Goal: Obtain resource: Download file/media

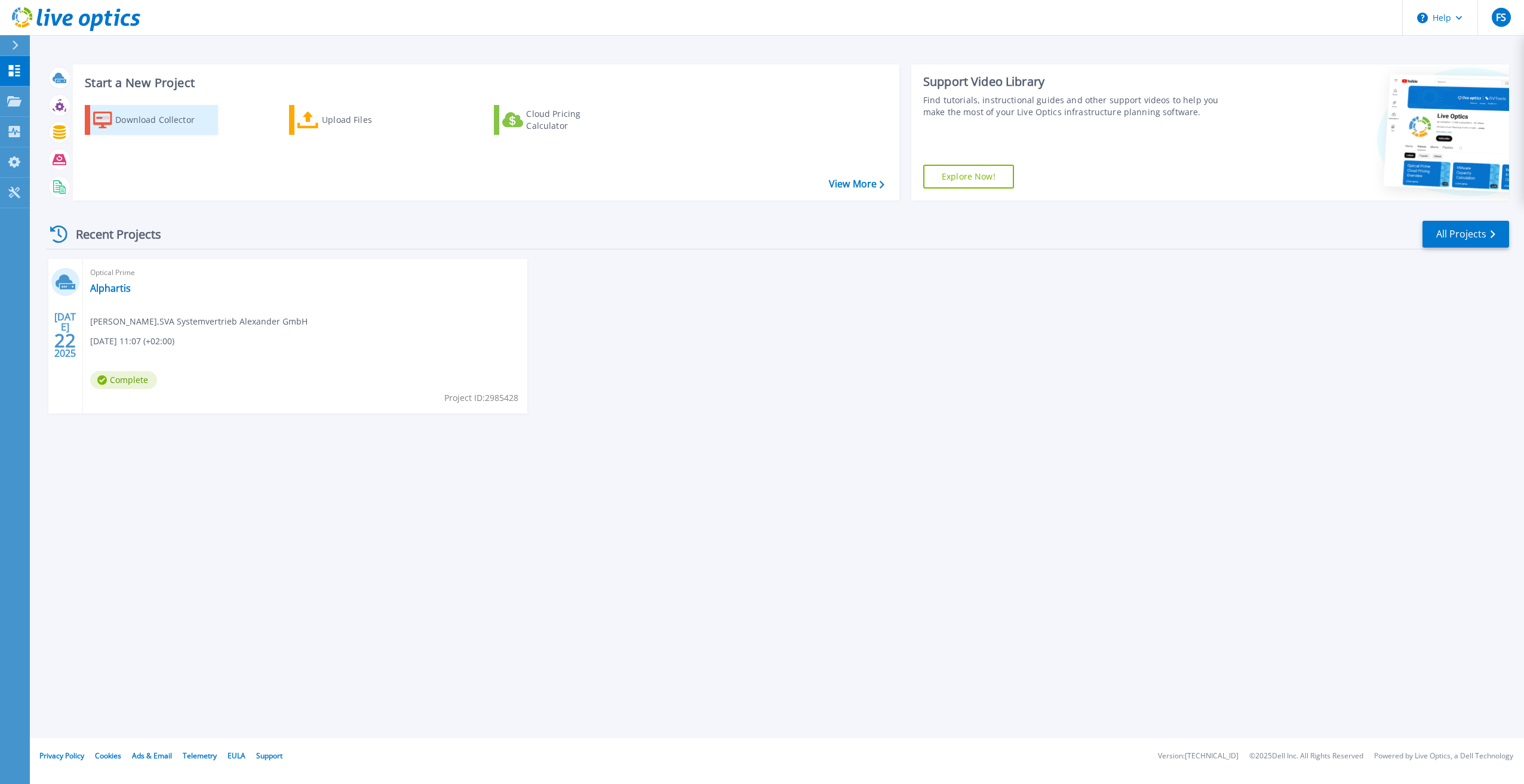
click at [142, 116] on div "Download Collector" at bounding box center [163, 120] width 96 height 24
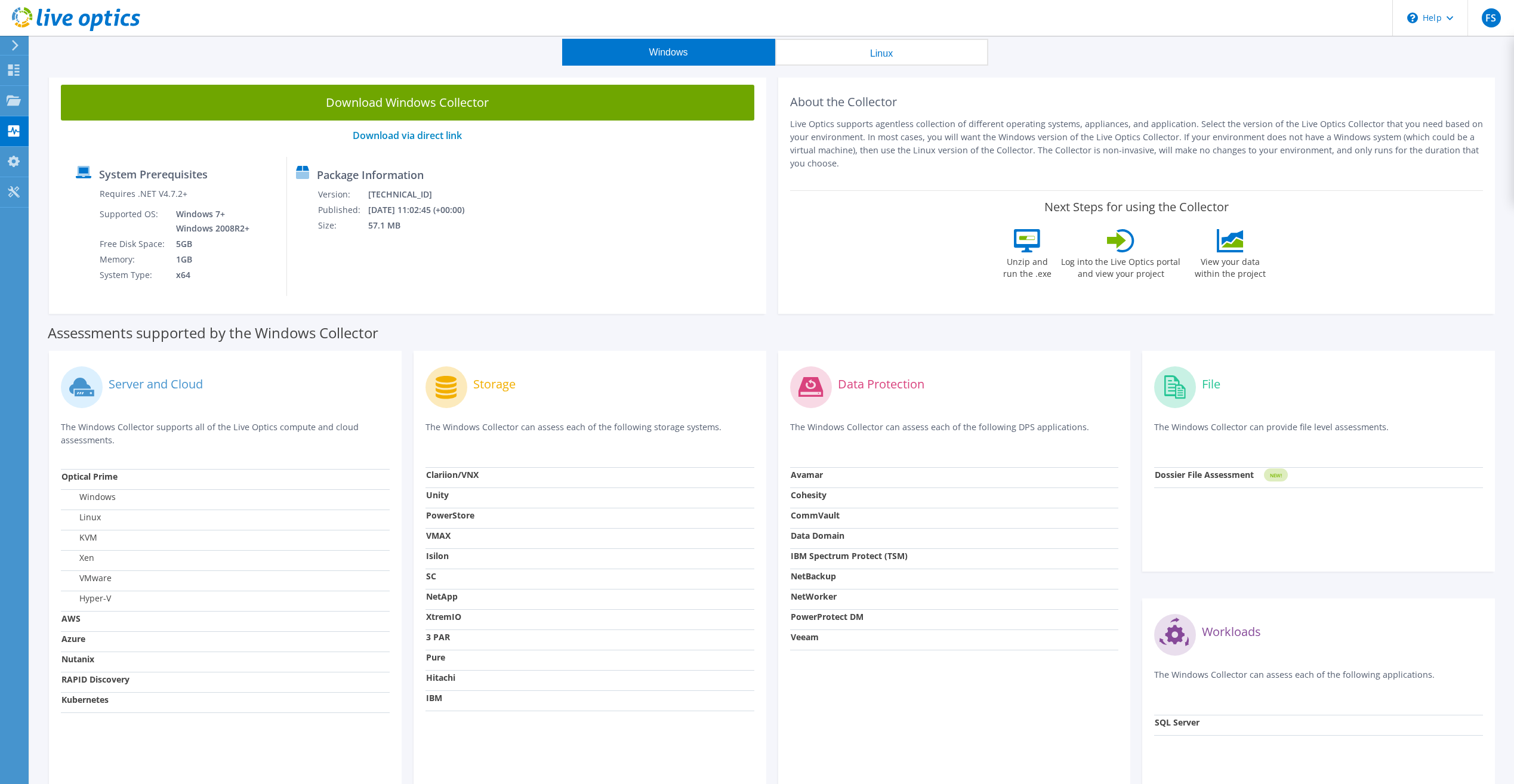
scroll to position [59, 0]
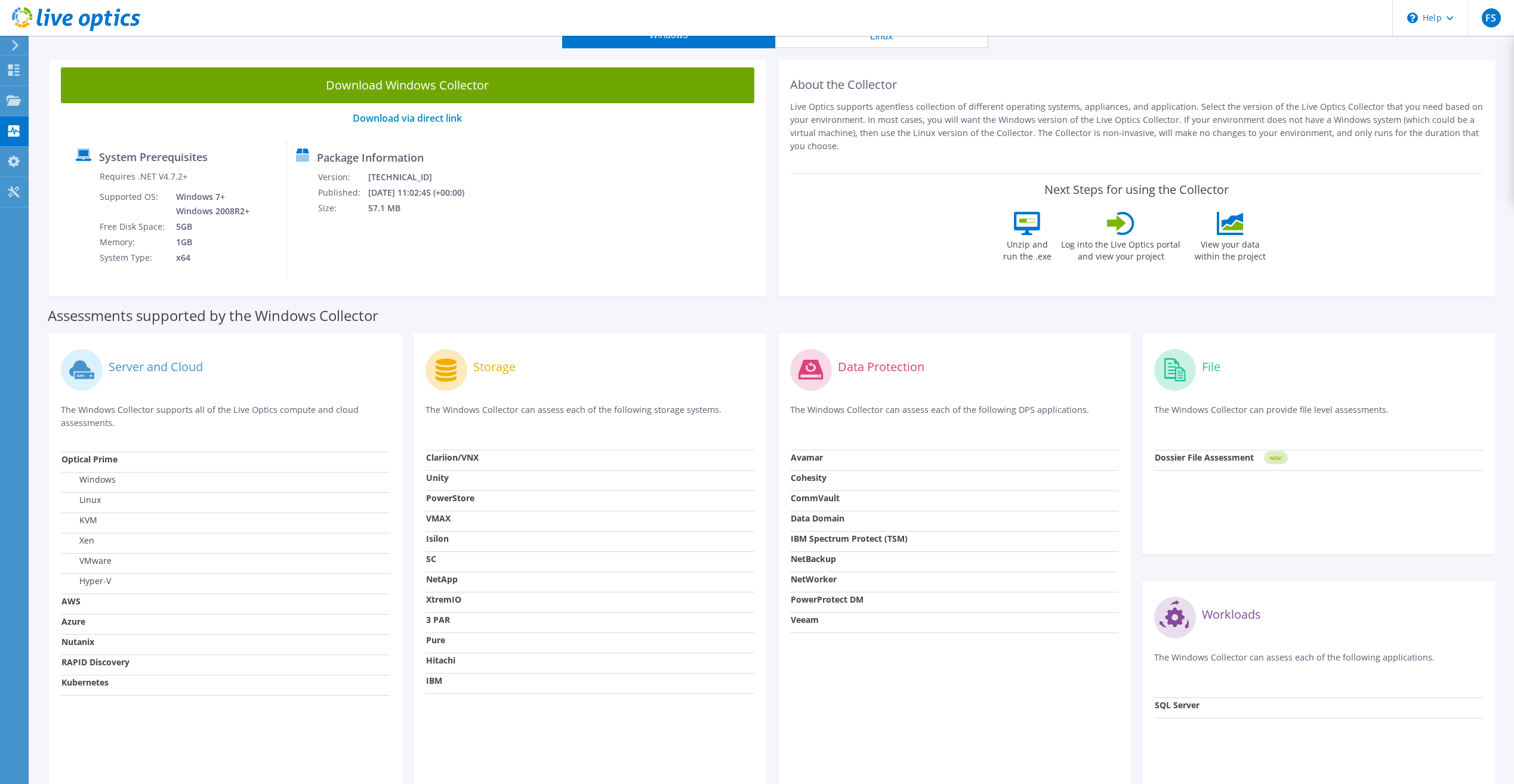
click at [842, 411] on p "The Windows Collector can assess each of the following DPS applications." at bounding box center [954, 416] width 329 height 25
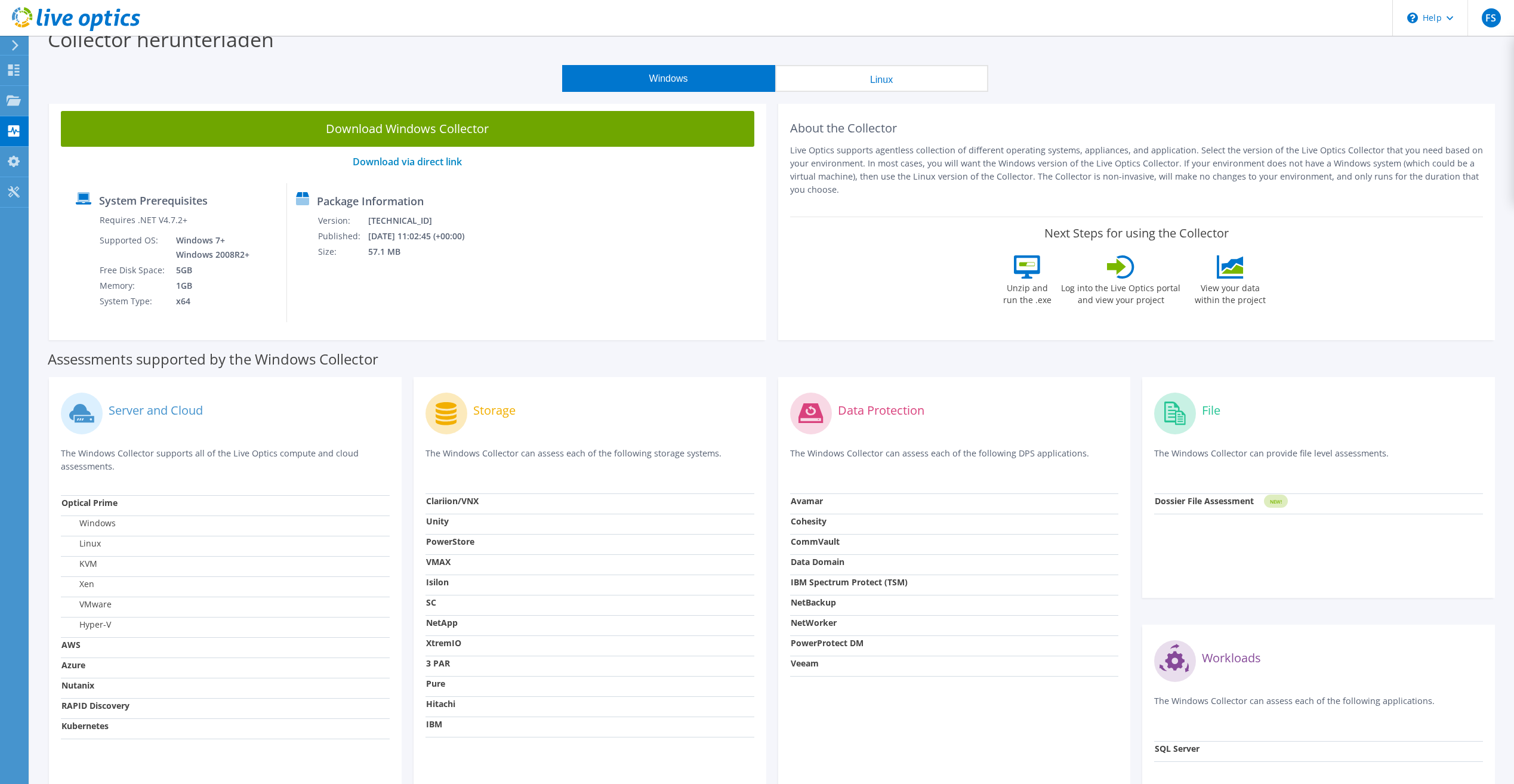
scroll to position [0, 0]
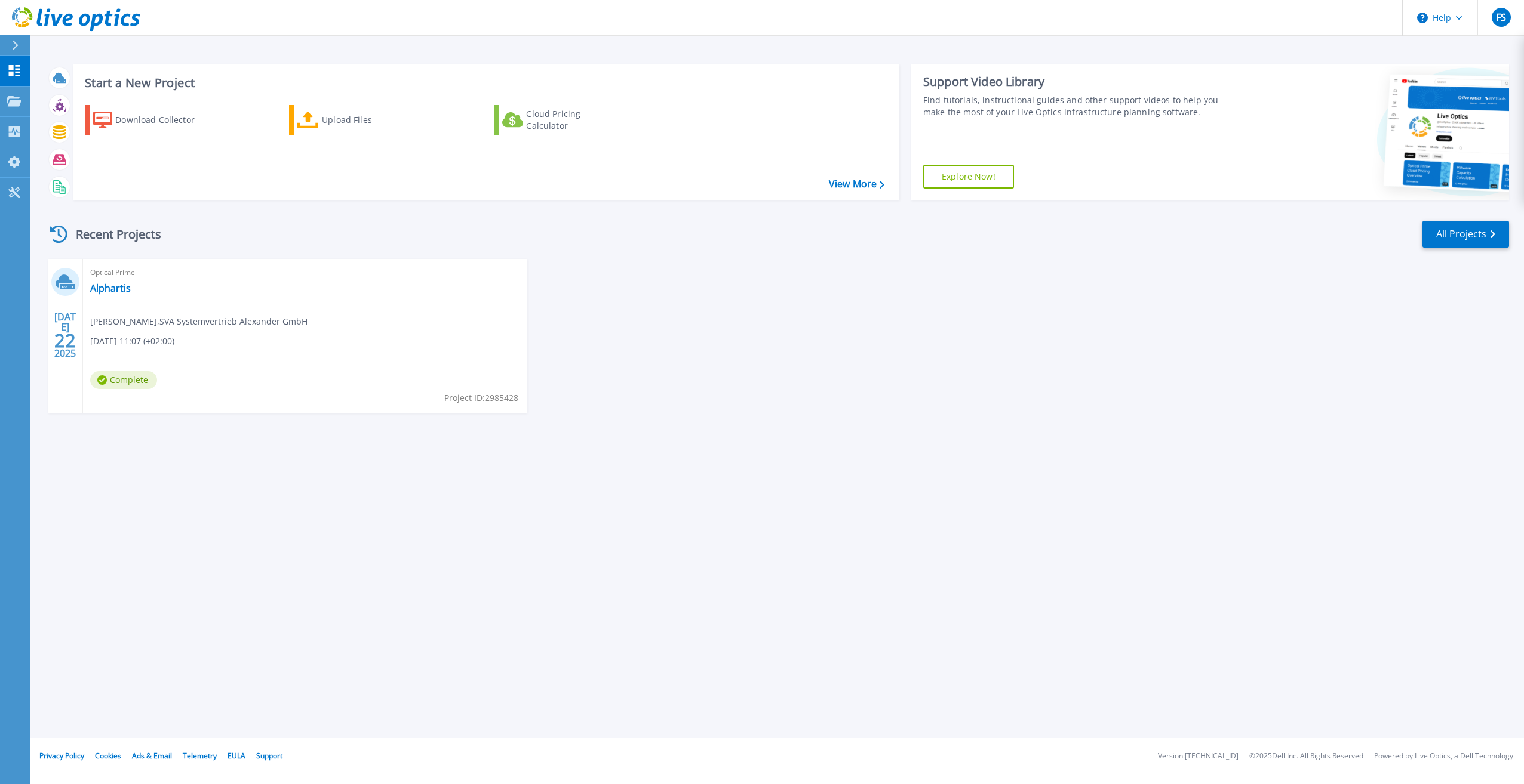
click at [248, 167] on div "Download Collector Upload Files Cloud Pricing Calculator" at bounding box center [485, 145] width 818 height 99
click at [171, 119] on div "Download Collector" at bounding box center [163, 120] width 96 height 24
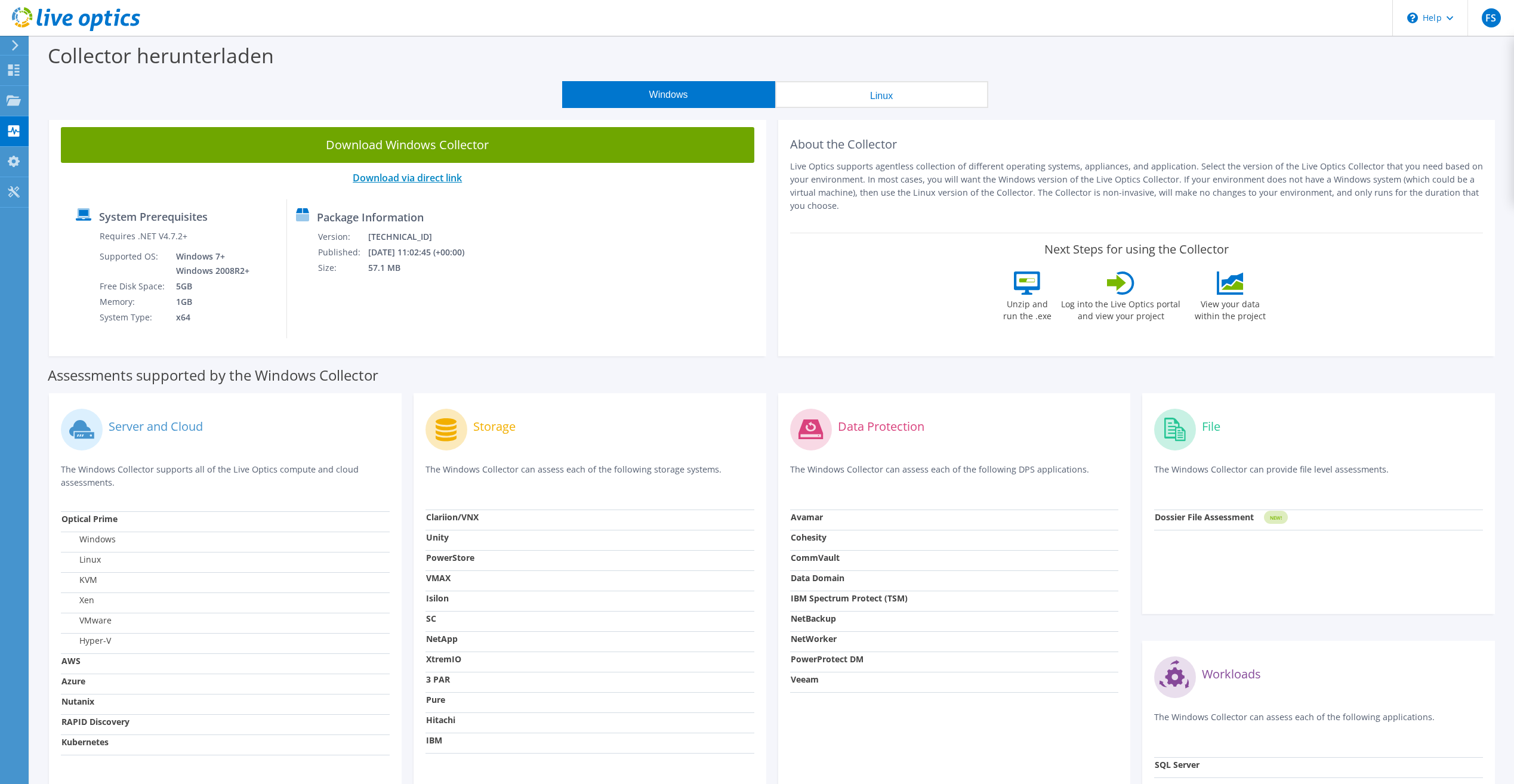
click at [405, 177] on link "Download via direct link" at bounding box center [407, 178] width 109 height 14
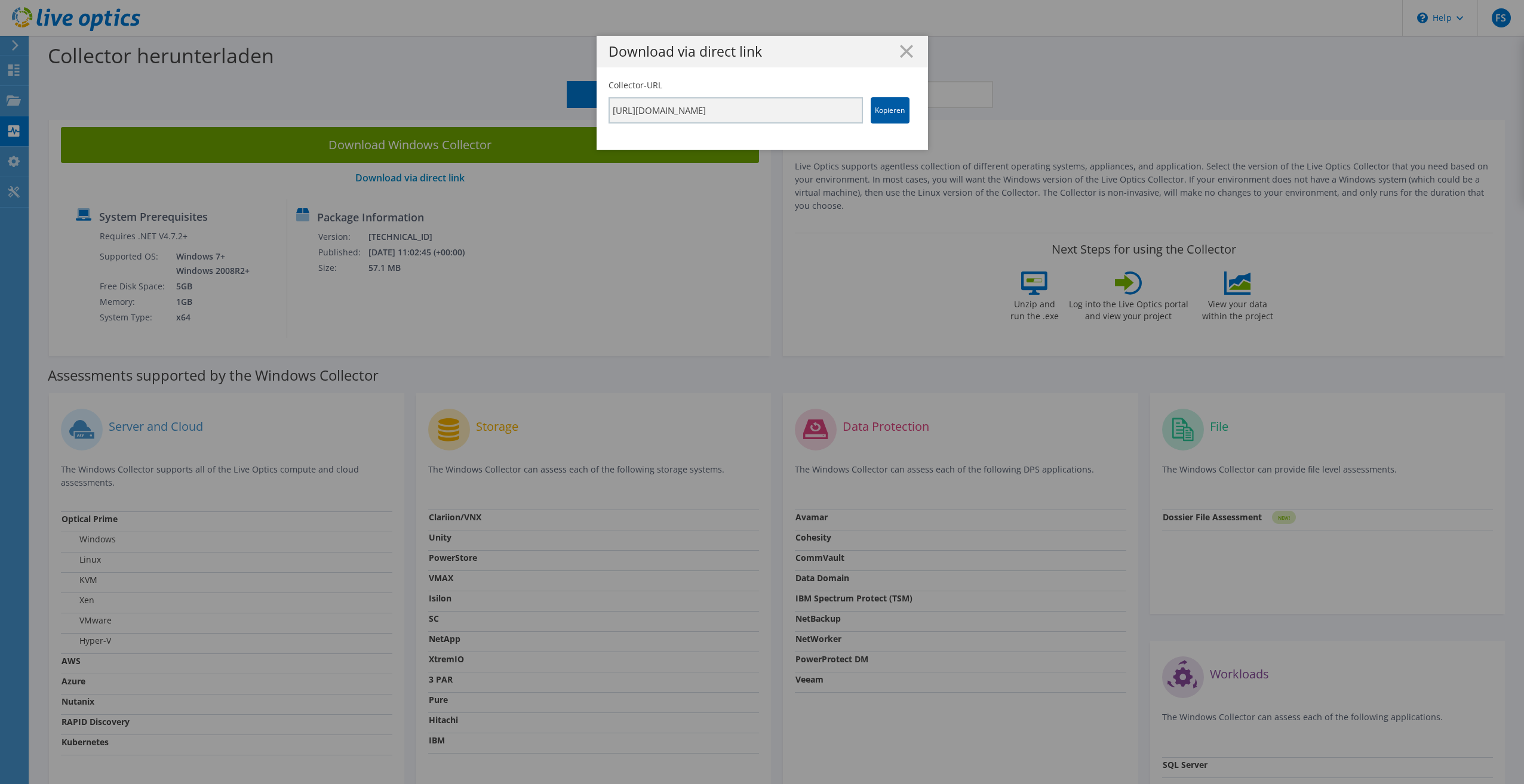
click at [887, 108] on link "Kopieren" at bounding box center [890, 110] width 39 height 26
click at [903, 52] on line at bounding box center [906, 52] width 12 height 12
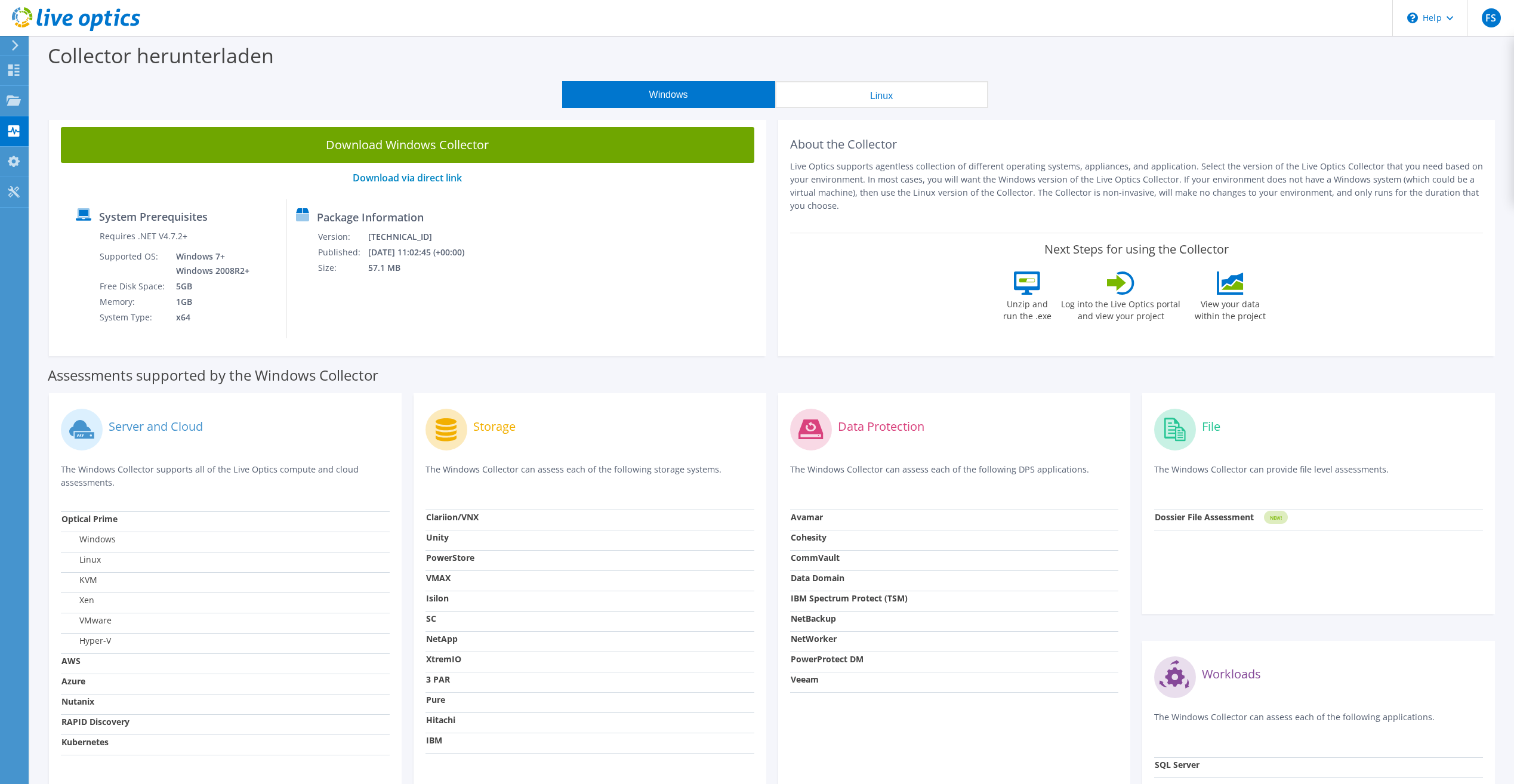
click at [15, 43] on use at bounding box center [15, 45] width 7 height 11
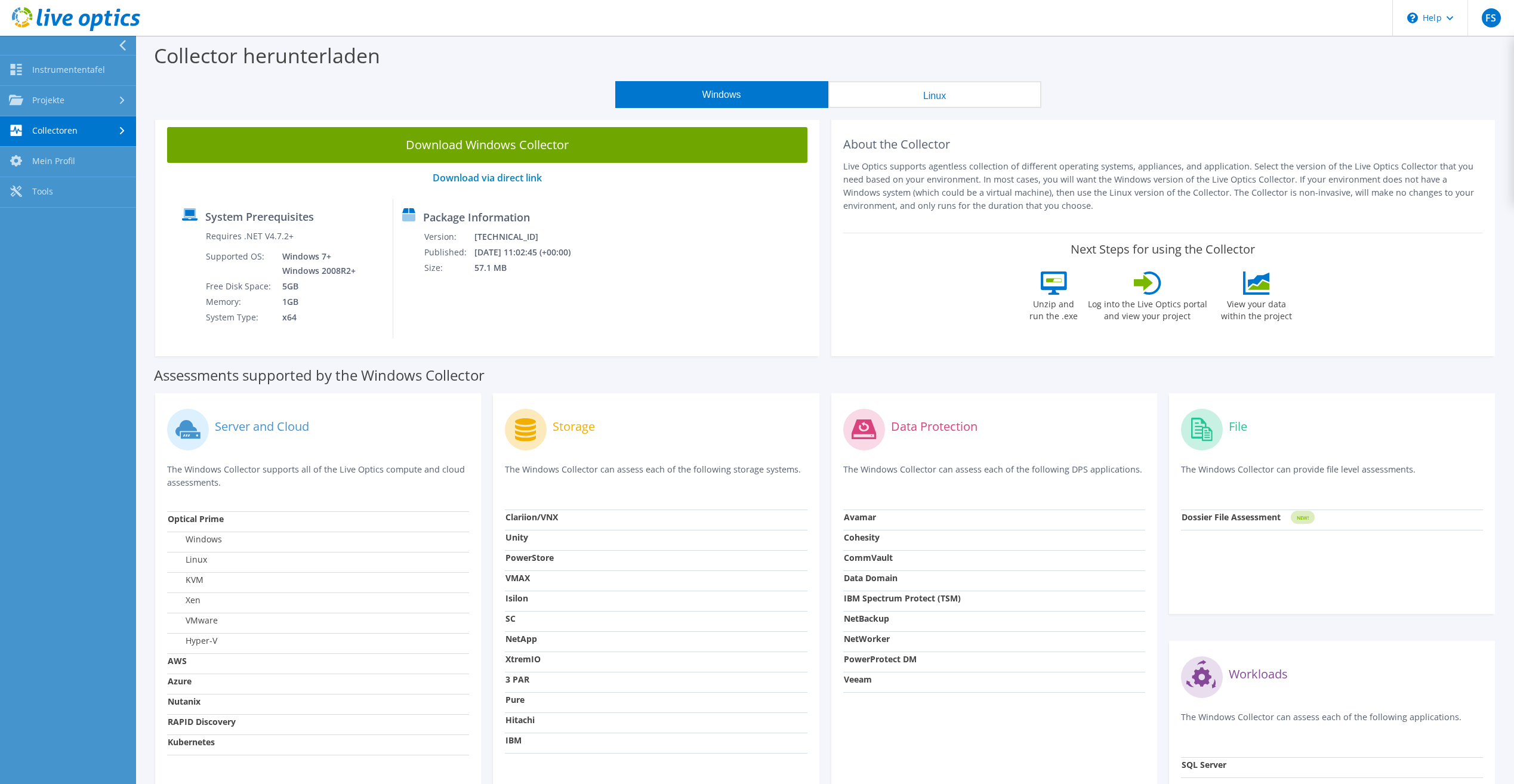
click at [122, 47] on use at bounding box center [123, 45] width 7 height 11
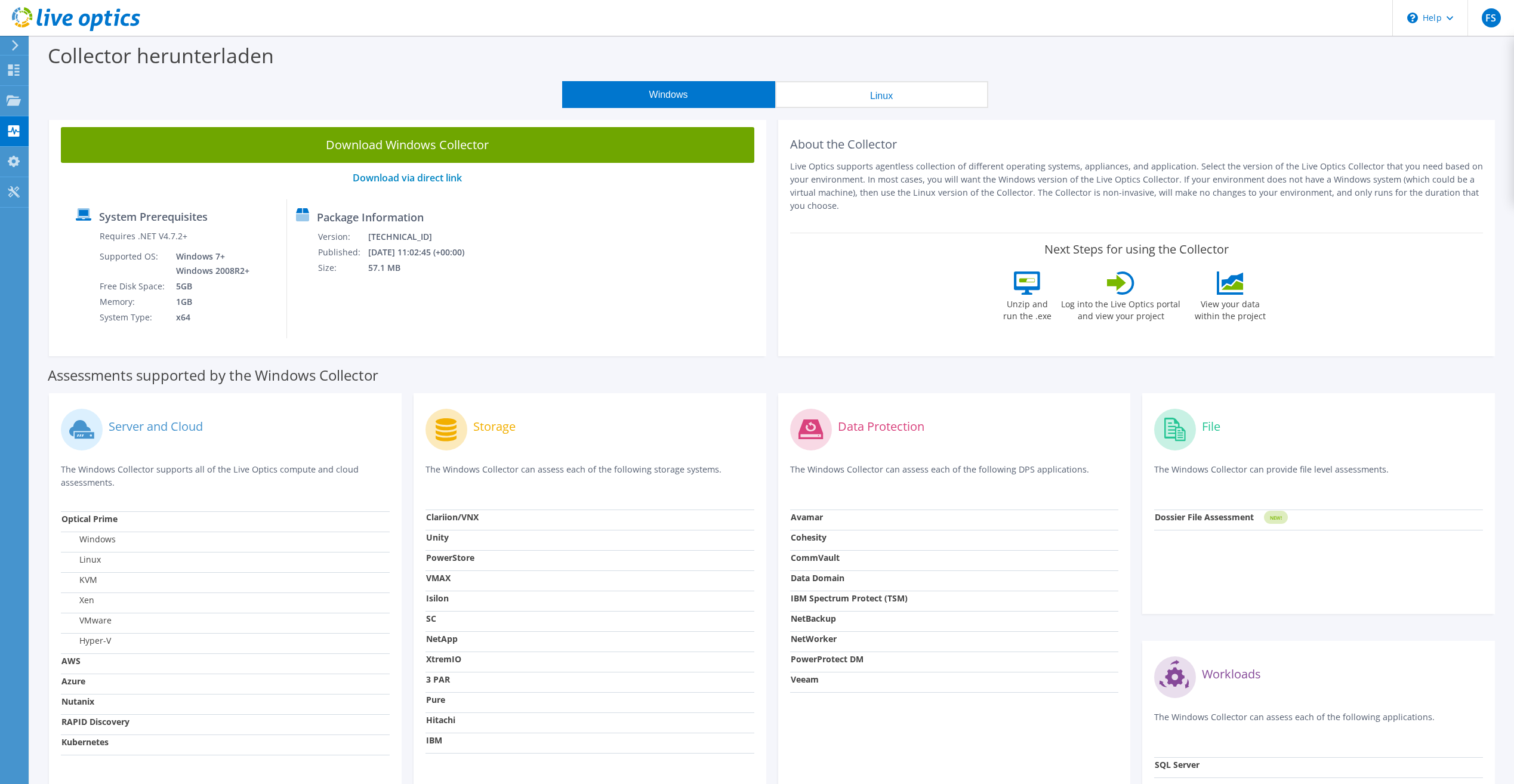
click at [157, 66] on label "Collector herunterladen" at bounding box center [160, 55] width 226 height 27
click at [310, 98] on div "Windows Linux" at bounding box center [775, 95] width 1467 height 27
drag, startPoint x: 274, startPoint y: 60, endPoint x: 40, endPoint y: 54, distance: 234.1
click at [40, 54] on div "Collector herunterladen" at bounding box center [771, 58] width 1473 height 46
drag, startPoint x: 40, startPoint y: 54, endPoint x: 207, endPoint y: 63, distance: 167.2
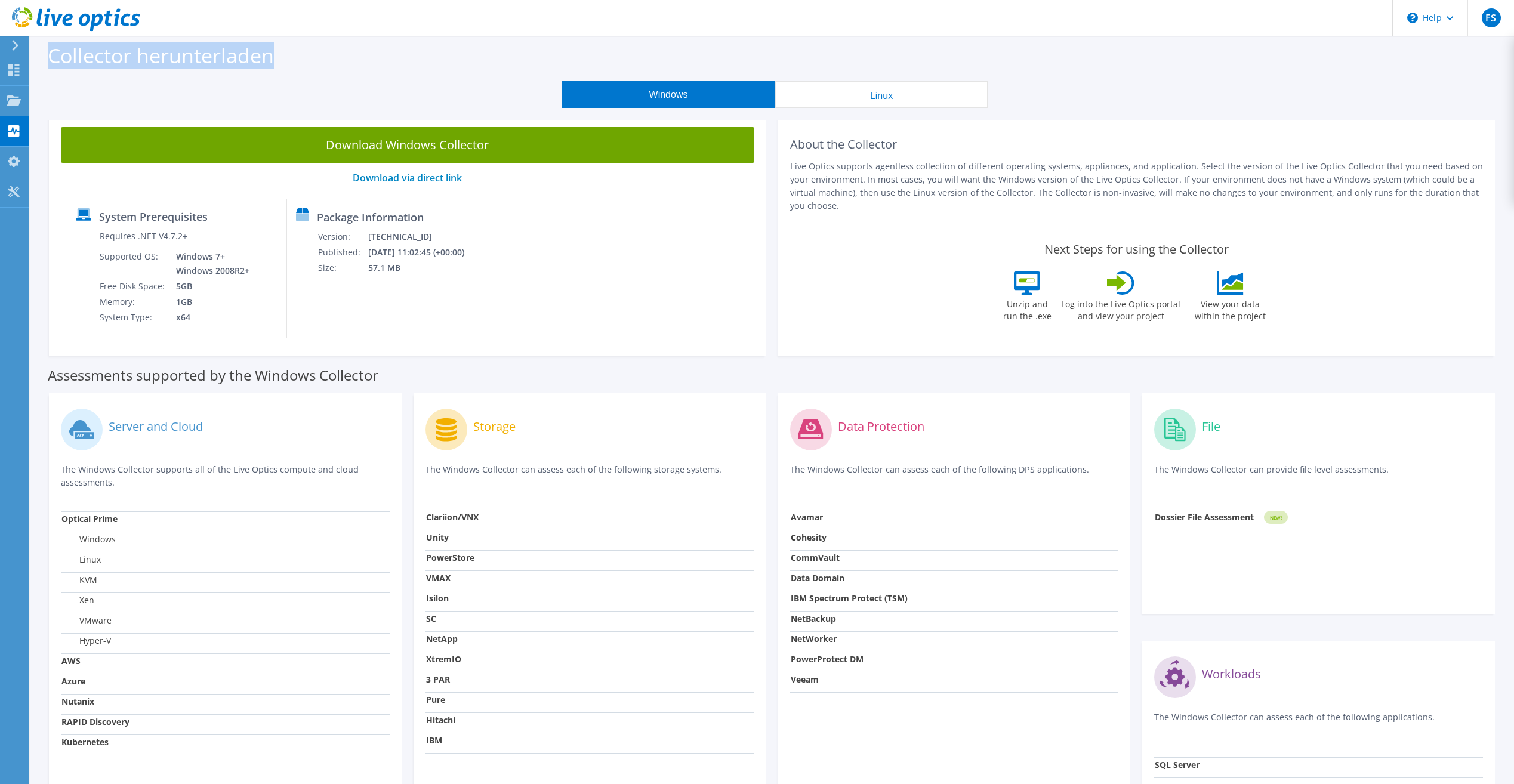
click at [207, 63] on label "Collector herunterladen" at bounding box center [160, 55] width 226 height 27
click at [12, 47] on icon at bounding box center [15, 45] width 9 height 11
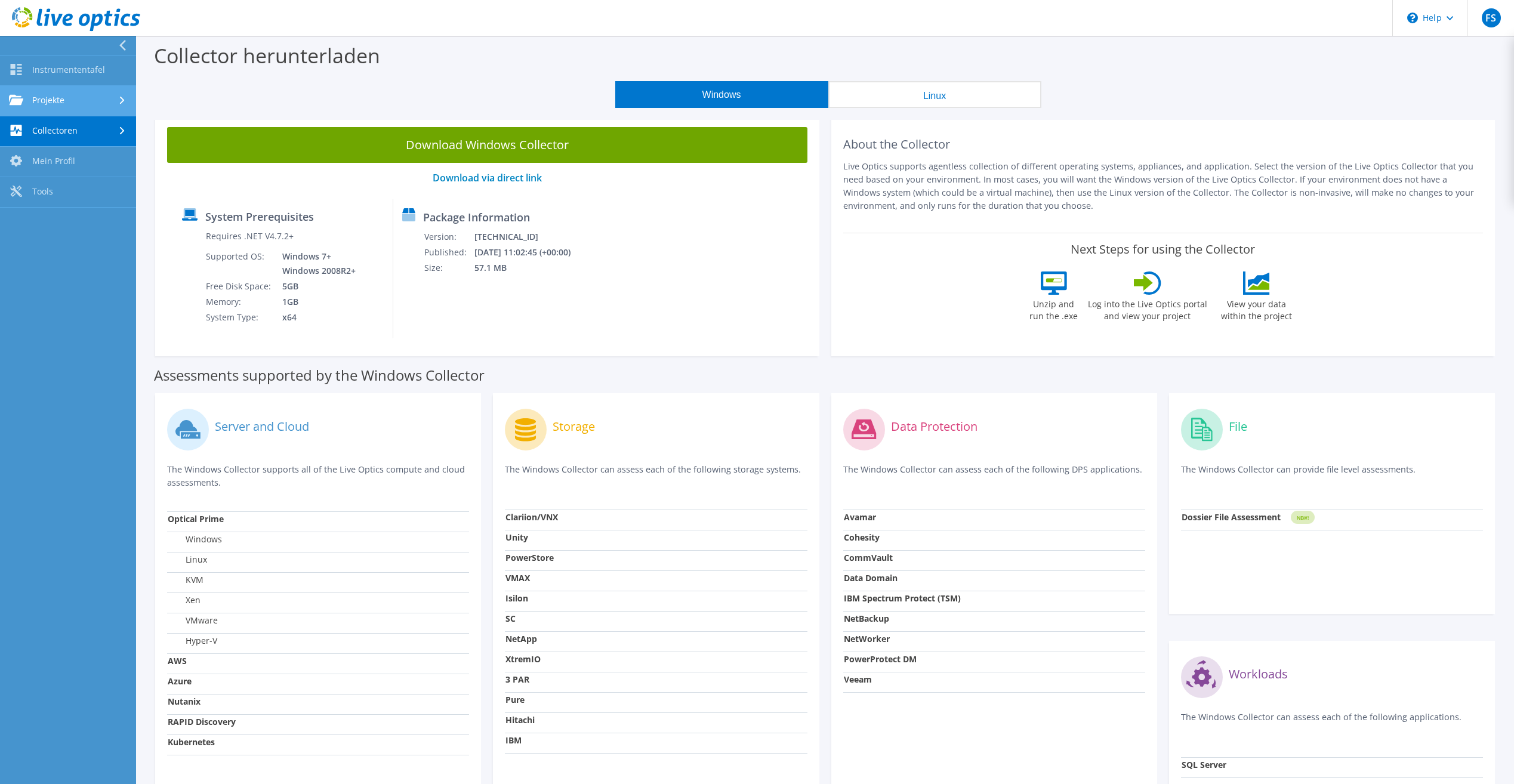
click at [72, 98] on link "Projekte" at bounding box center [68, 102] width 136 height 30
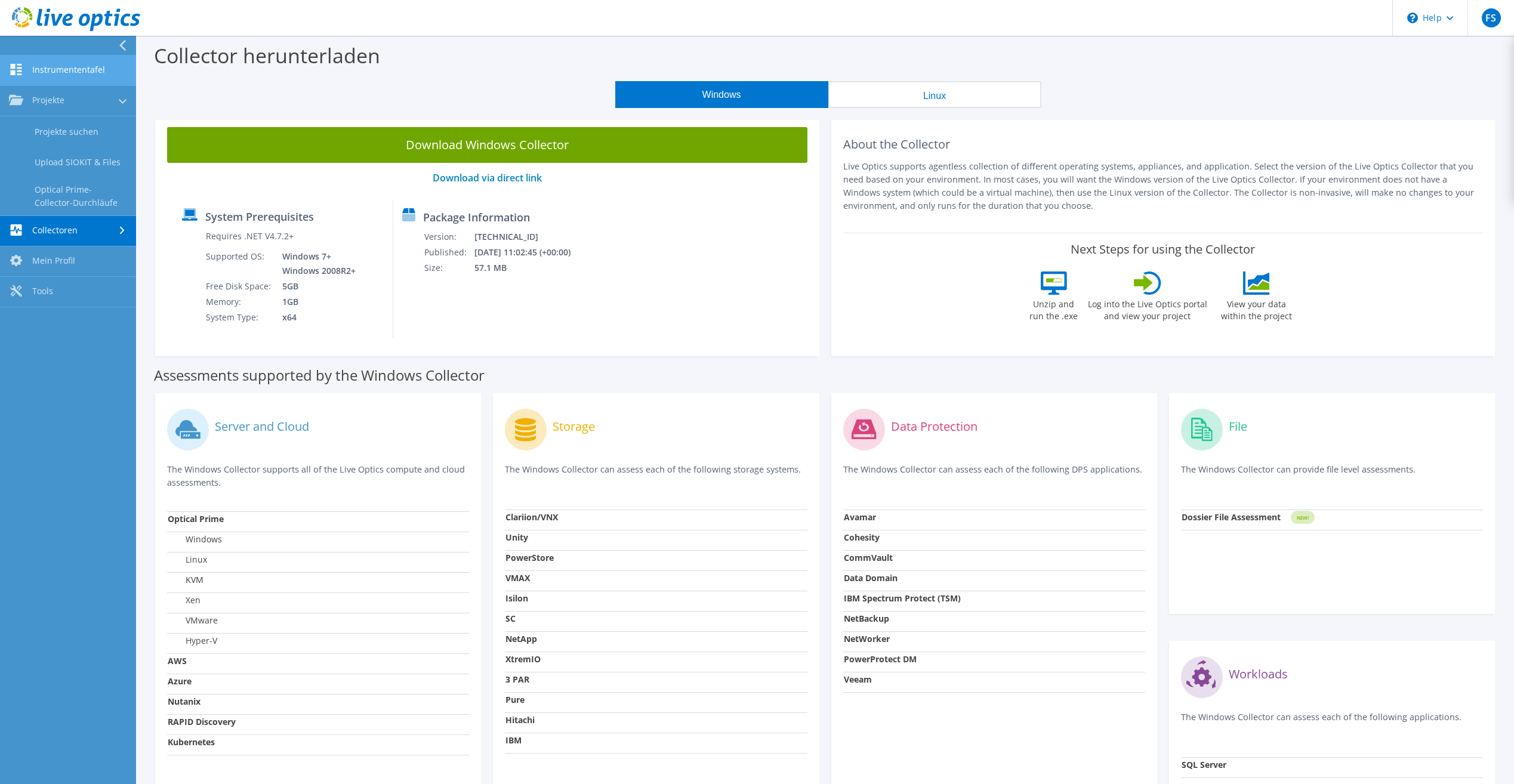
click at [69, 68] on link "Instrumententafel" at bounding box center [68, 71] width 136 height 30
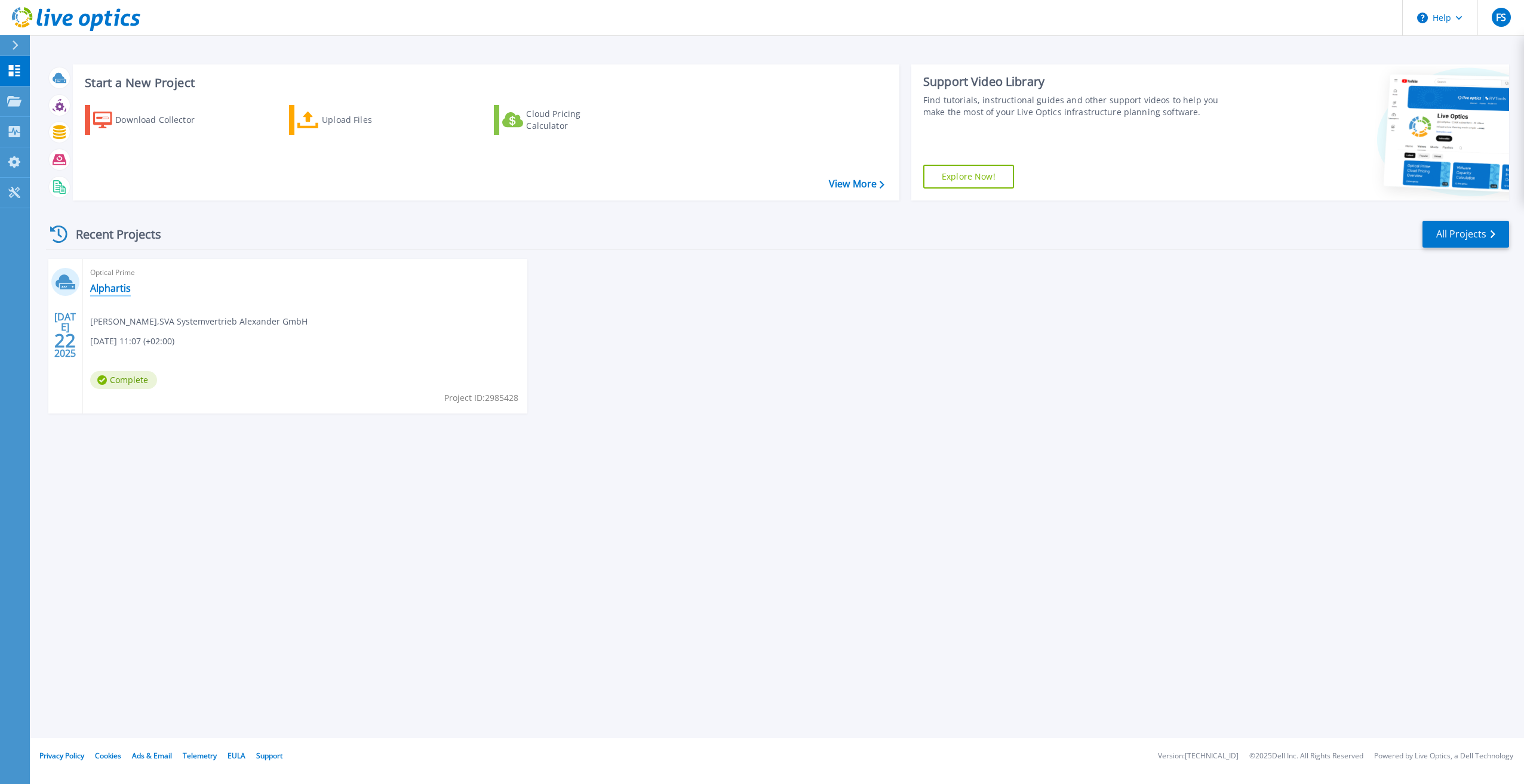
click at [116, 290] on link "Alphartis" at bounding box center [110, 288] width 41 height 12
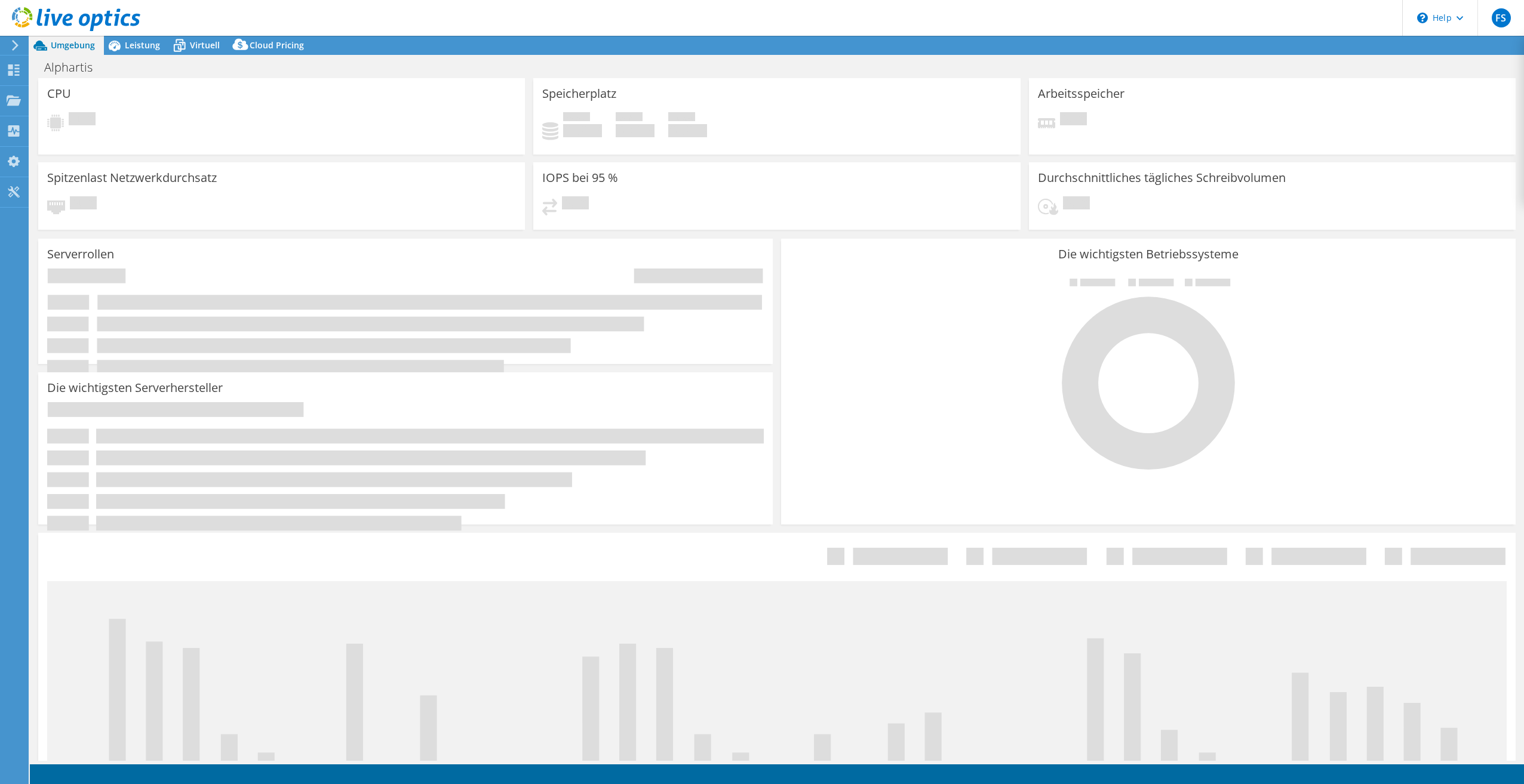
select select "EUFrankfurt"
select select "EUR"
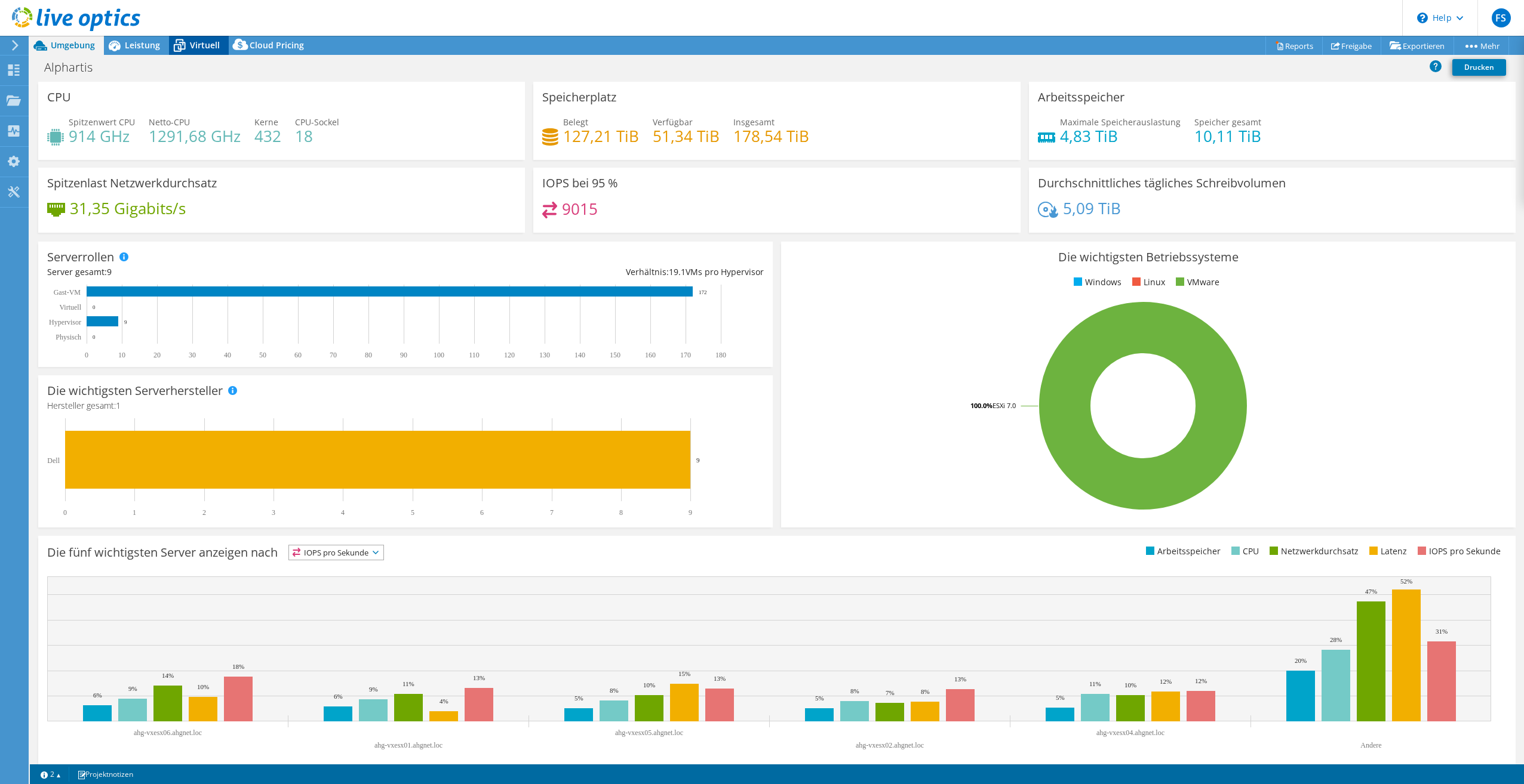
click at [188, 45] on icon at bounding box center [179, 46] width 21 height 21
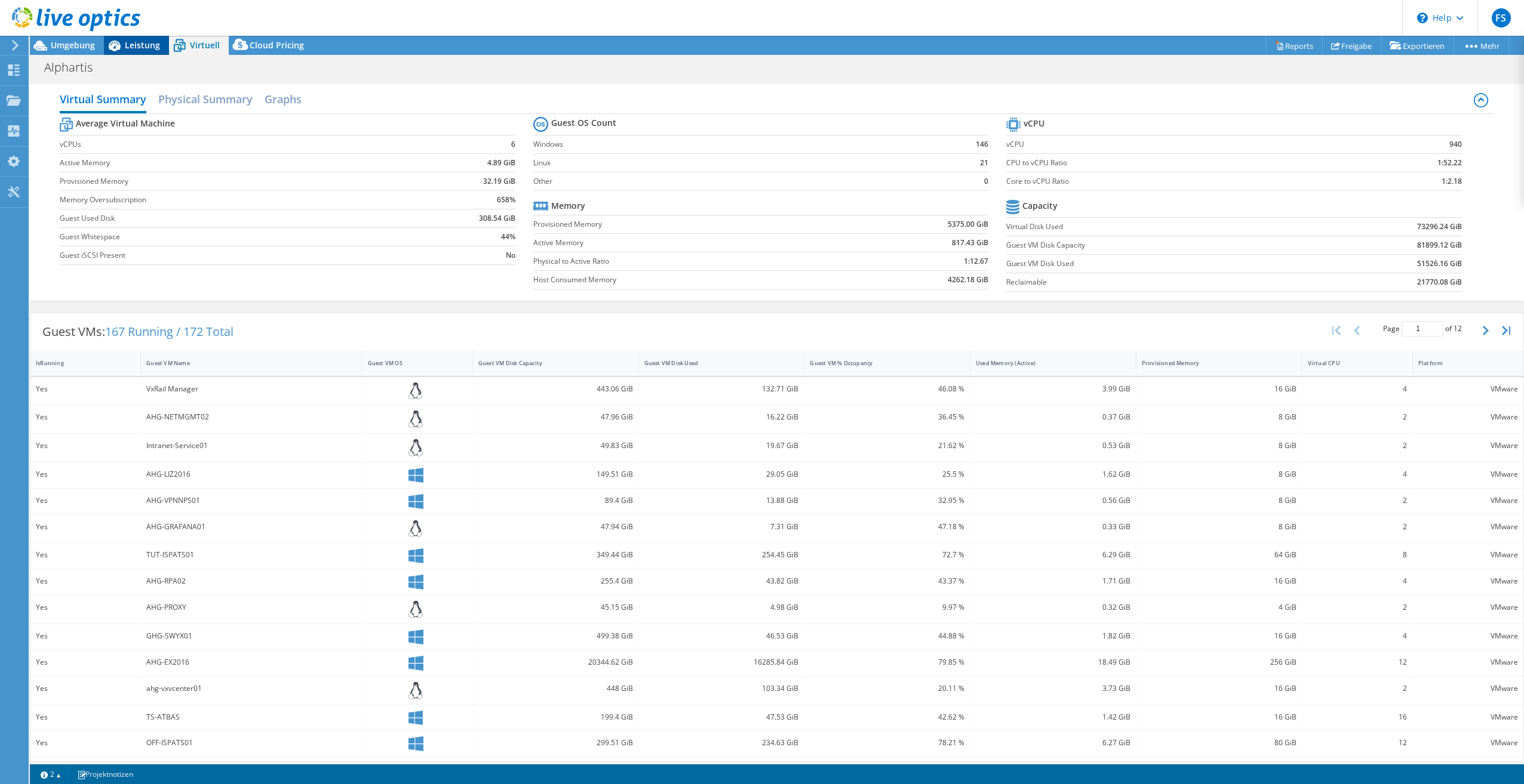
click at [144, 45] on span "Leistung" at bounding box center [142, 45] width 36 height 11
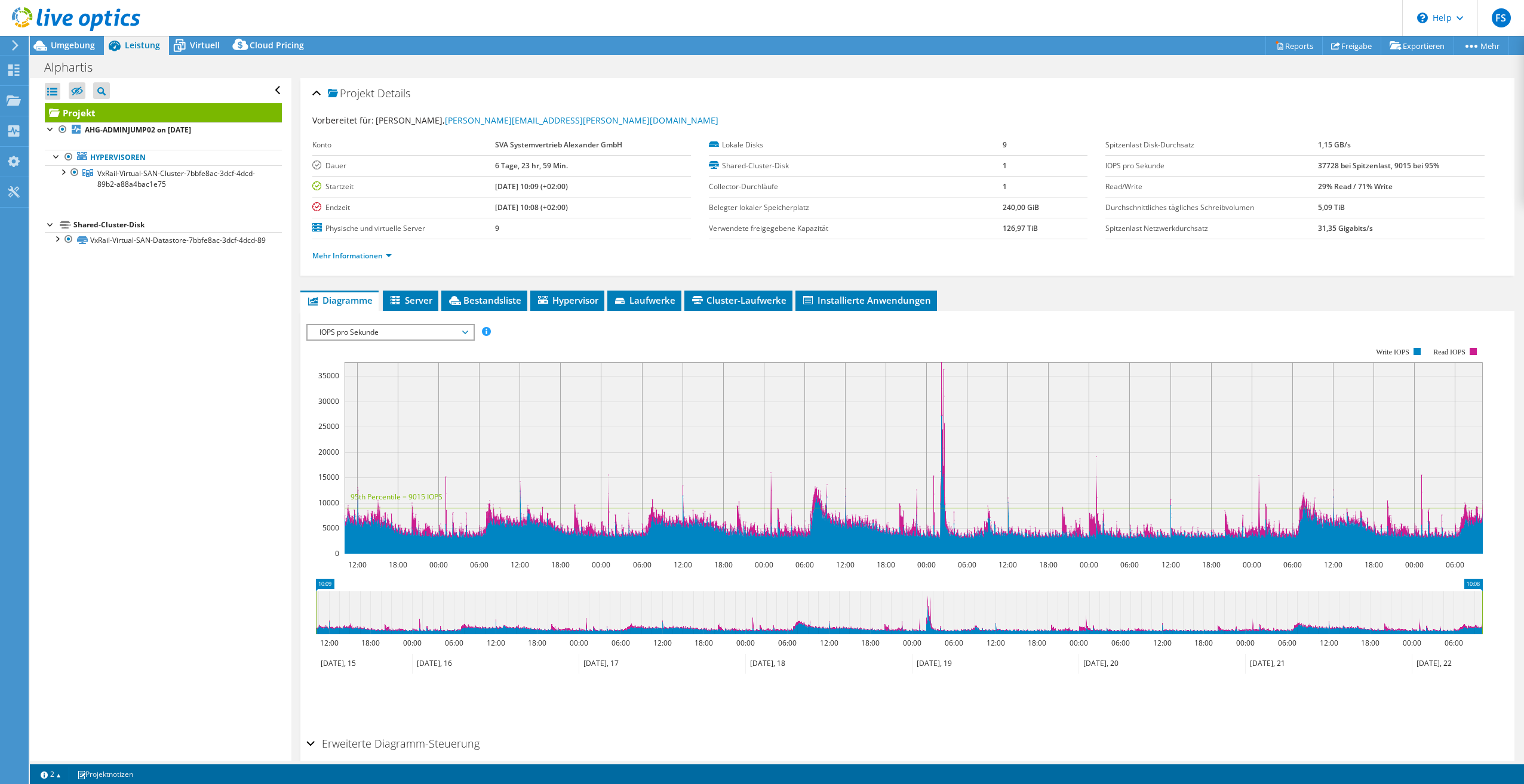
click at [50, 224] on div at bounding box center [51, 224] width 12 height 12
click at [55, 157] on div at bounding box center [57, 156] width 12 height 12
click at [58, 161] on div at bounding box center [57, 156] width 12 height 12
click at [53, 221] on div at bounding box center [51, 224] width 12 height 12
click at [67, 170] on div at bounding box center [63, 171] width 12 height 12
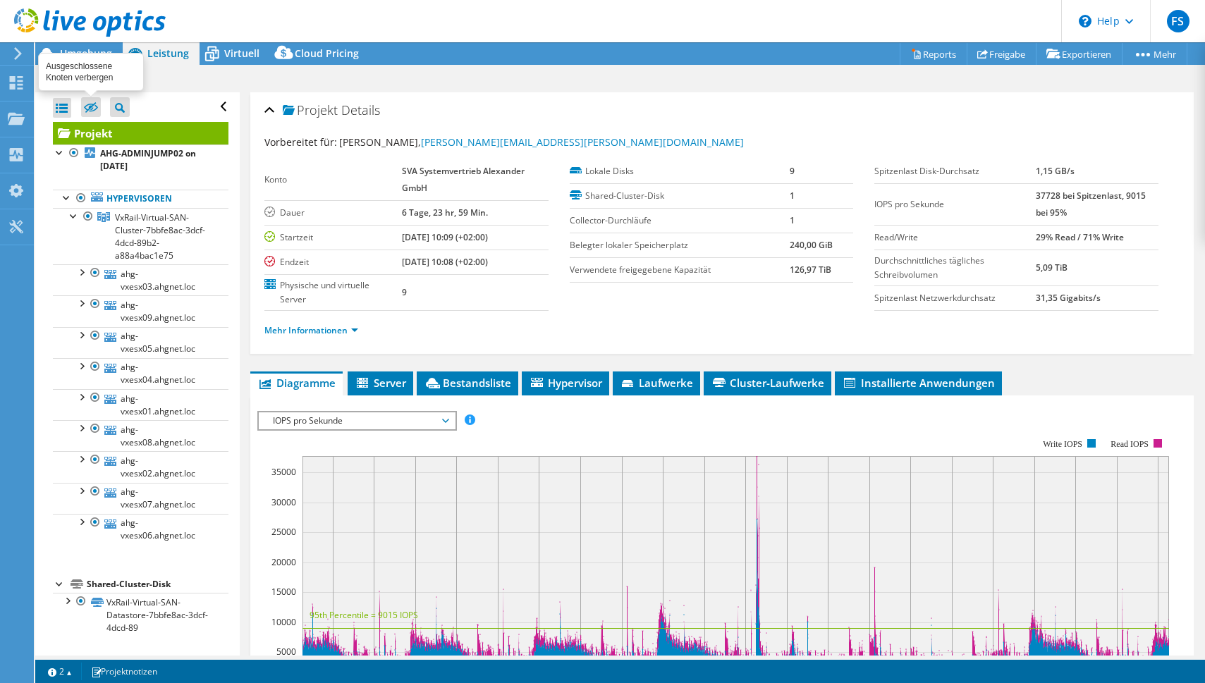
click at [86, 111] on icon at bounding box center [91, 107] width 14 height 11
click at [0, 0] on input "checkbox" at bounding box center [0, 0] width 0 height 0
click at [86, 109] on icon at bounding box center [91, 108] width 14 height 11
click at [0, 0] on input "checkbox" at bounding box center [0, 0] width 0 height 0
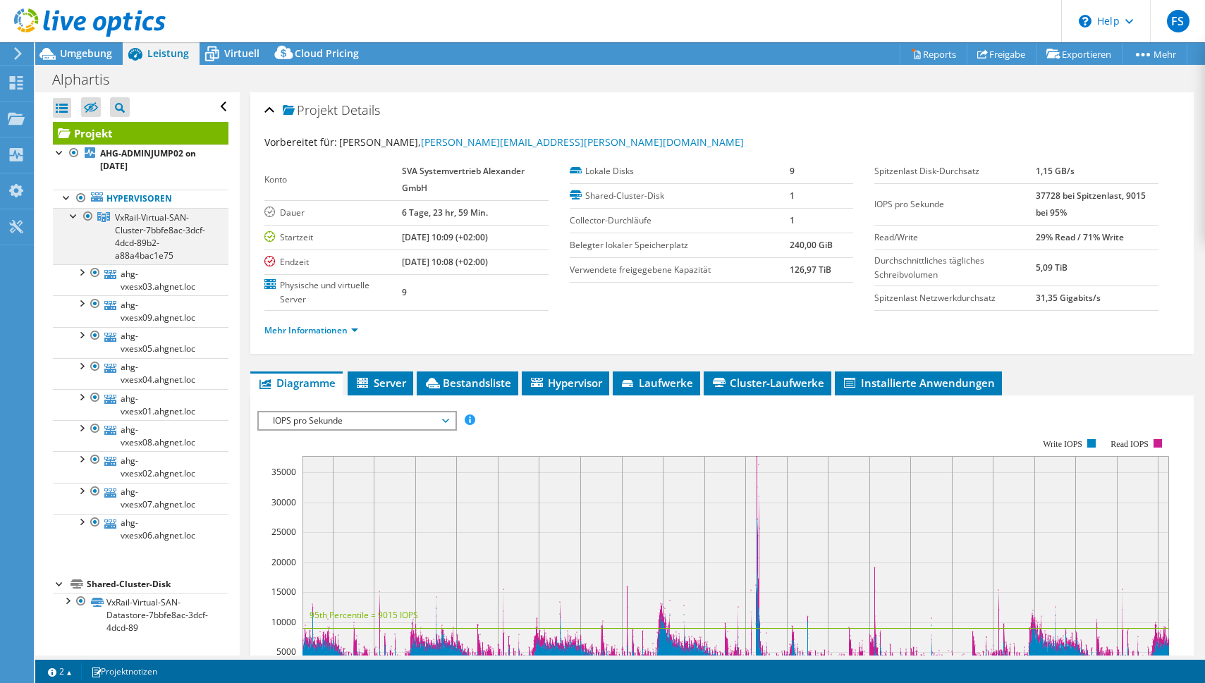
click at [73, 220] on div at bounding box center [74, 215] width 14 height 14
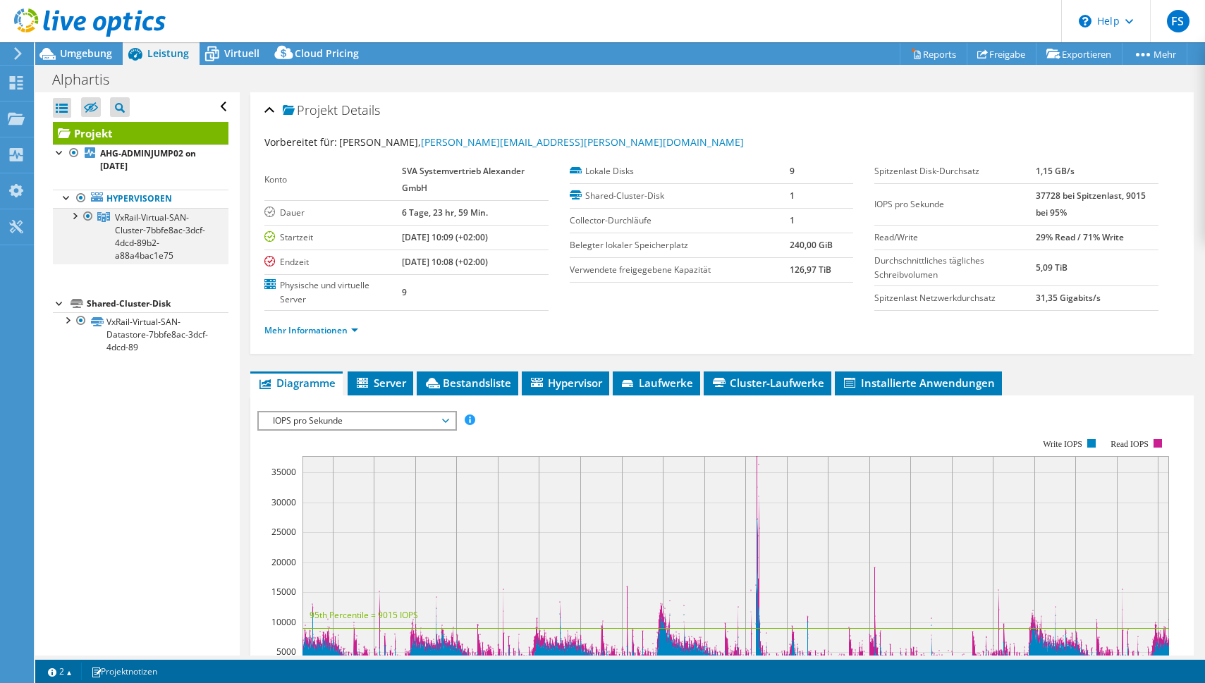
click at [73, 220] on div at bounding box center [74, 215] width 14 height 14
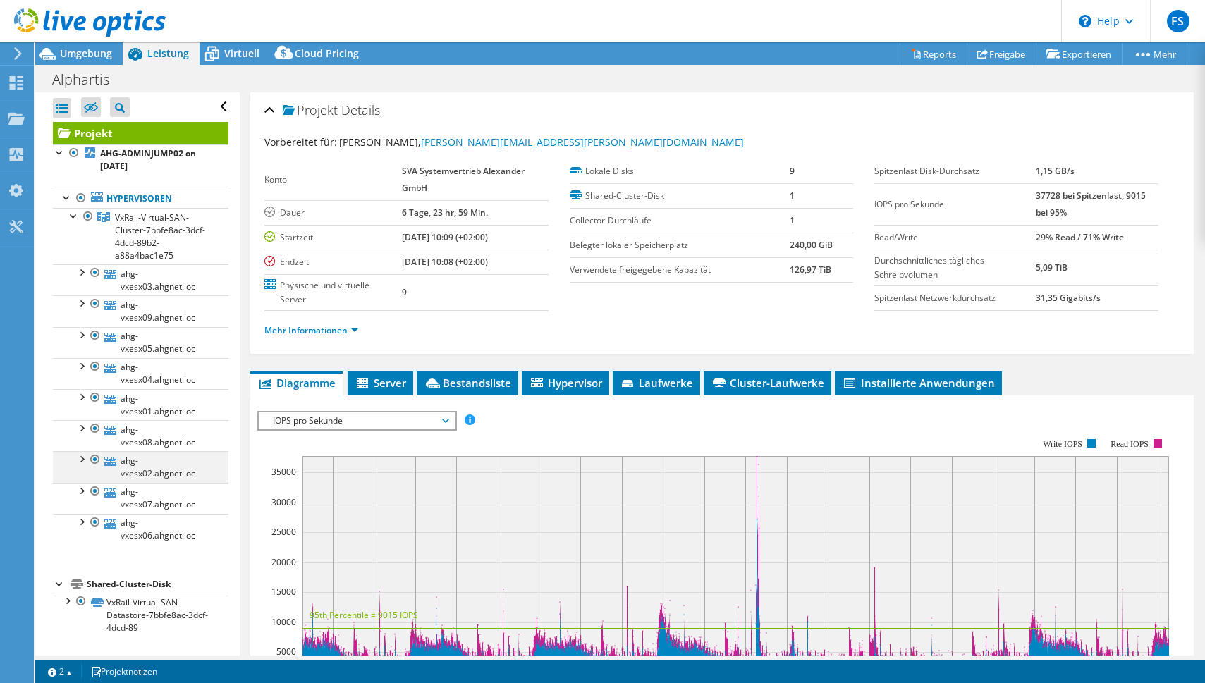
click at [83, 457] on div at bounding box center [81, 458] width 14 height 14
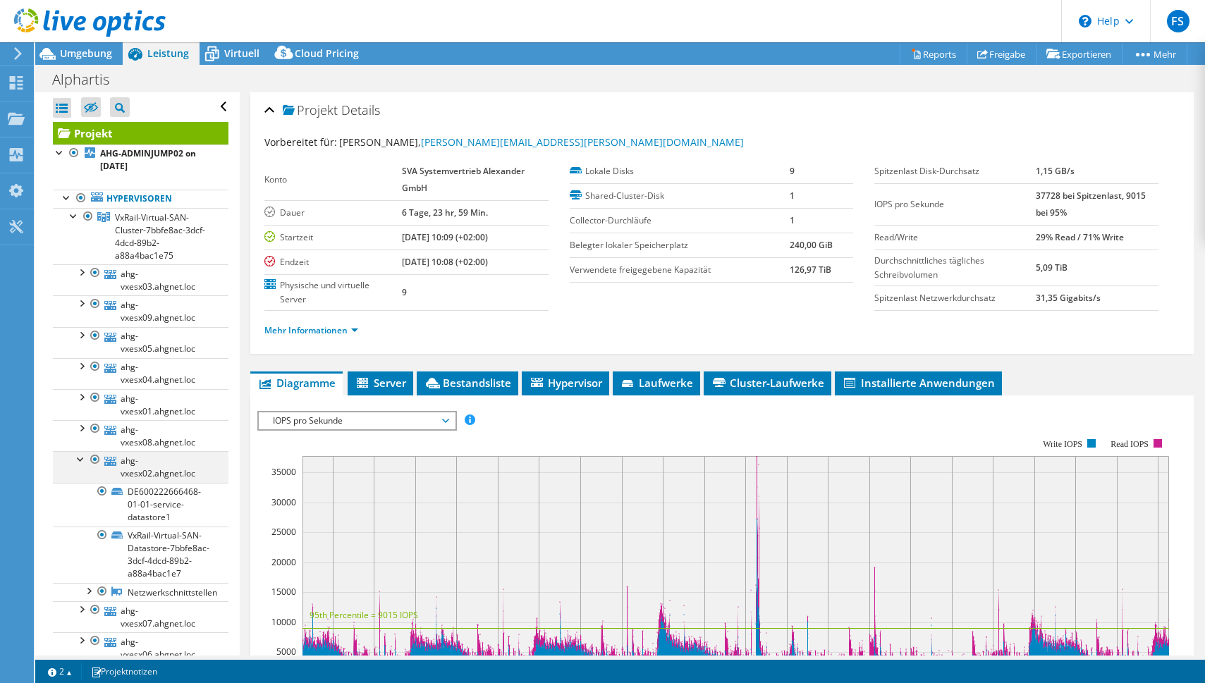
click at [83, 457] on div at bounding box center [81, 458] width 14 height 14
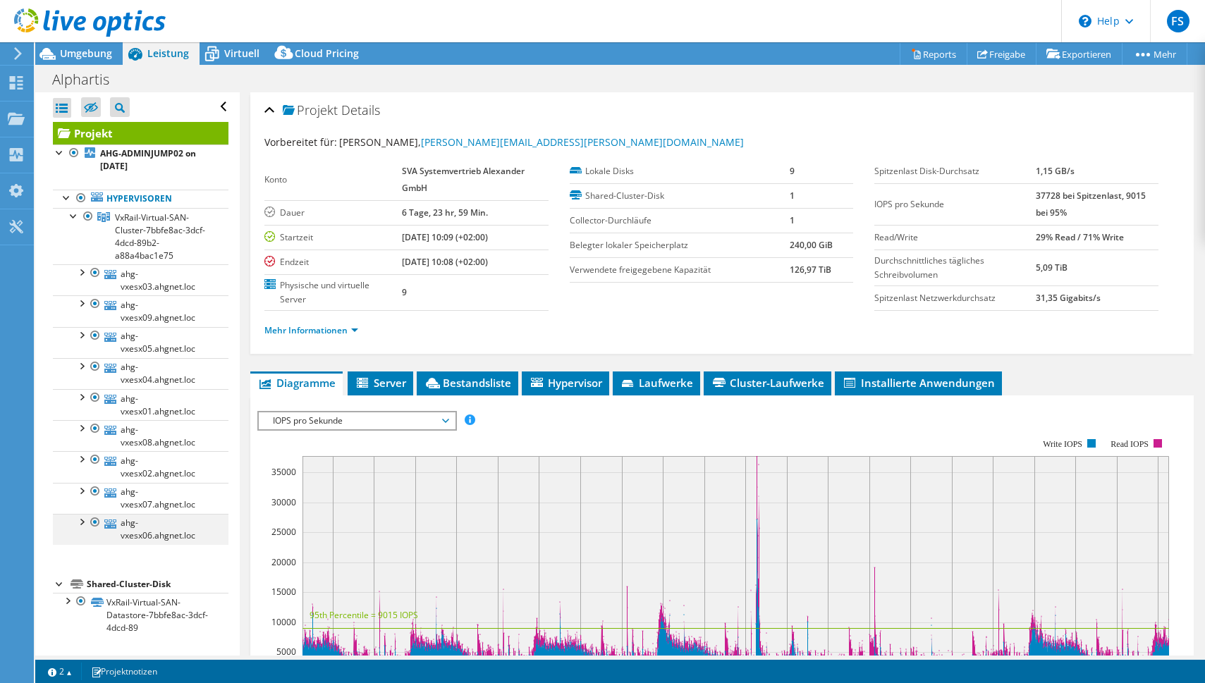
drag, startPoint x: 92, startPoint y: 516, endPoint x: 91, endPoint y: 523, distance: 7.1
click at [91, 522] on div at bounding box center [95, 522] width 14 height 17
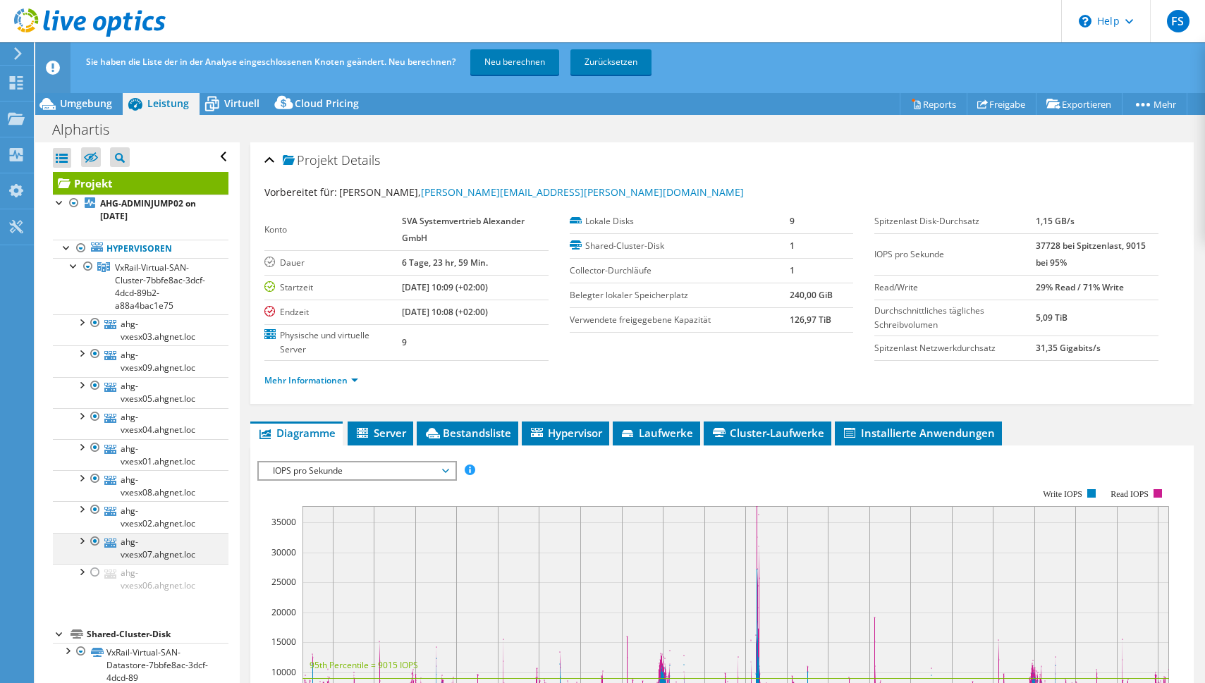
click at [96, 541] on div at bounding box center [95, 541] width 14 height 17
click at [93, 543] on div at bounding box center [95, 541] width 14 height 17
click at [95, 570] on div at bounding box center [95, 572] width 14 height 17
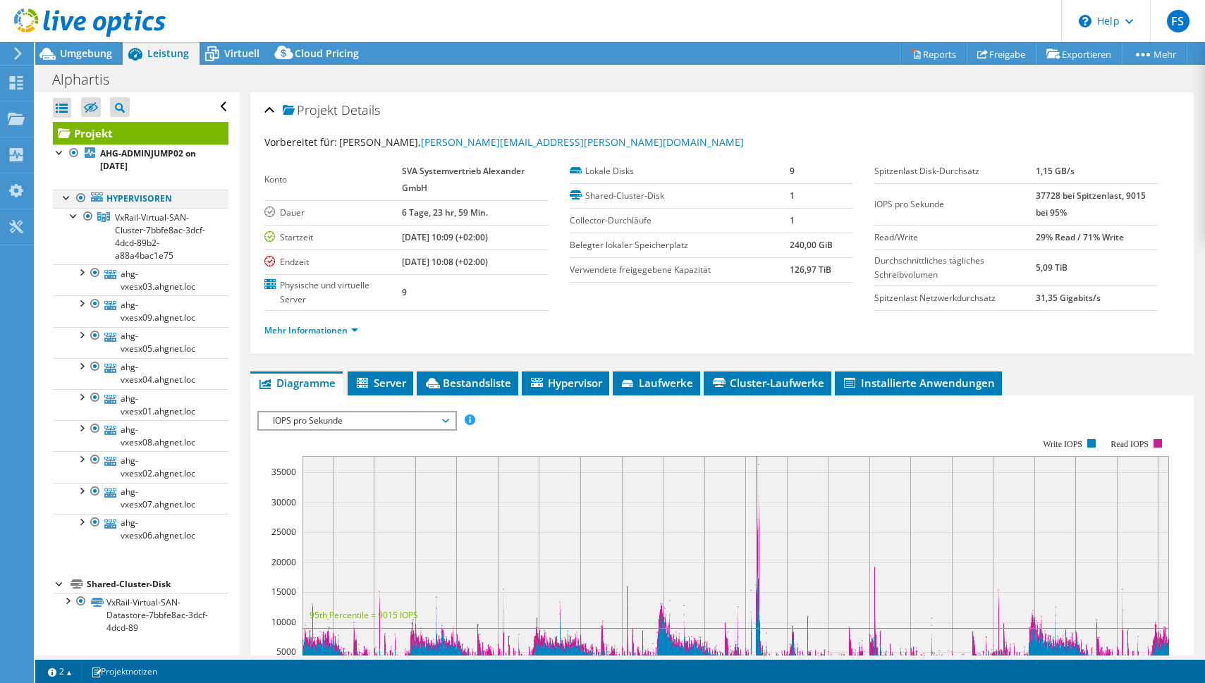
click at [66, 197] on div at bounding box center [67, 197] width 14 height 14
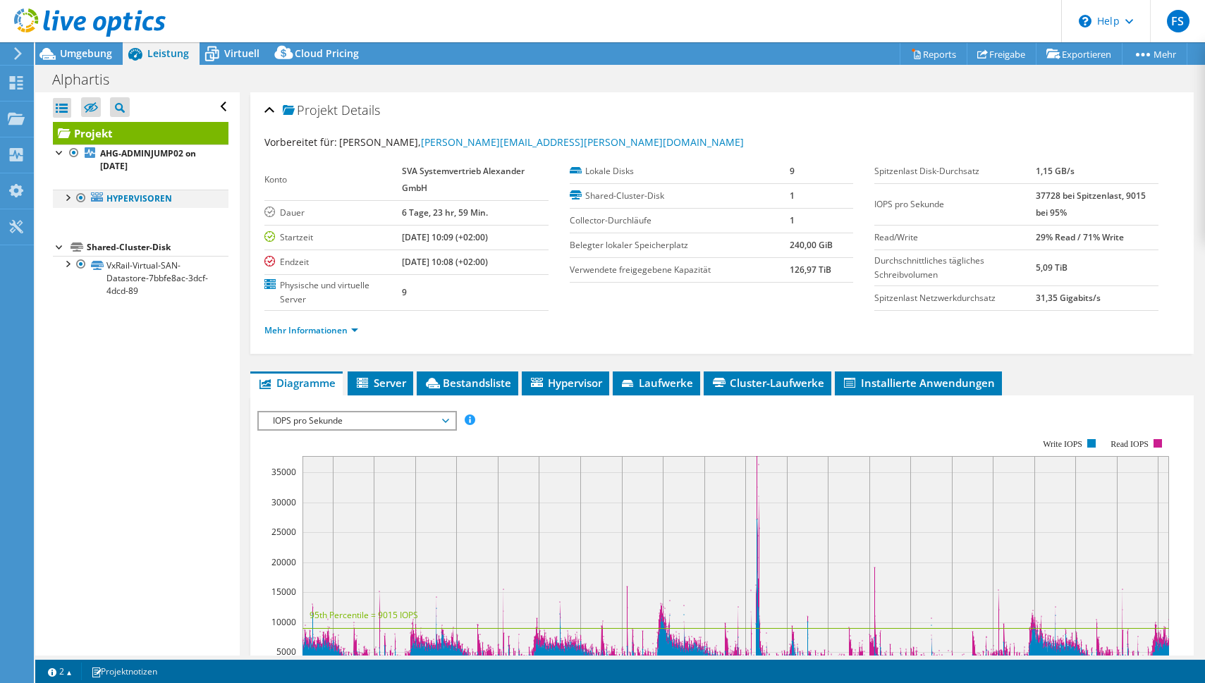
click at [65, 197] on div at bounding box center [67, 197] width 14 height 14
